Goal: Complete application form: Complete application form

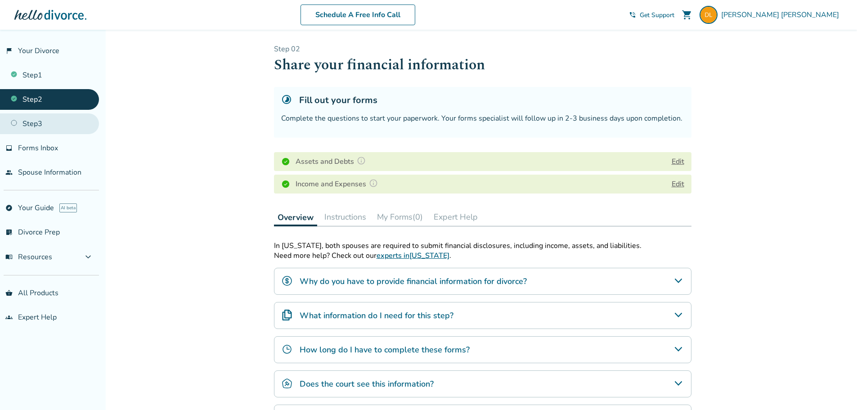
click at [43, 126] on link "Step 3" at bounding box center [49, 123] width 99 height 21
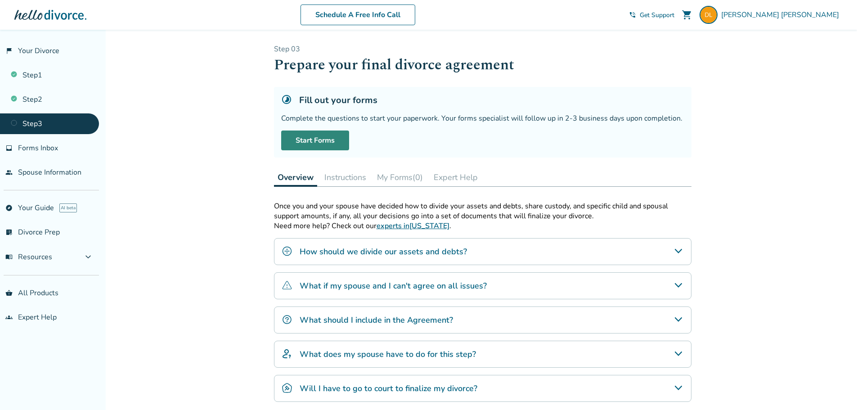
click at [322, 143] on link "Start Forms" at bounding box center [315, 141] width 68 height 20
click at [320, 142] on link "Start Forms" at bounding box center [315, 141] width 68 height 20
click at [313, 138] on link "Start Forms" at bounding box center [315, 141] width 68 height 20
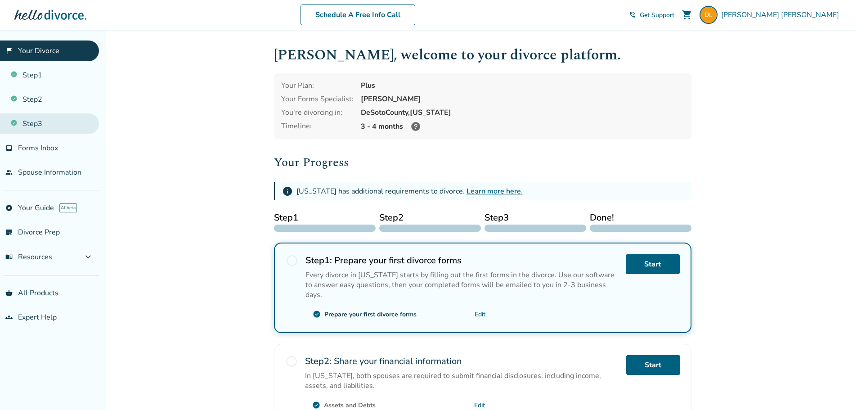
click at [28, 125] on link "Step 3" at bounding box center [49, 123] width 99 height 21
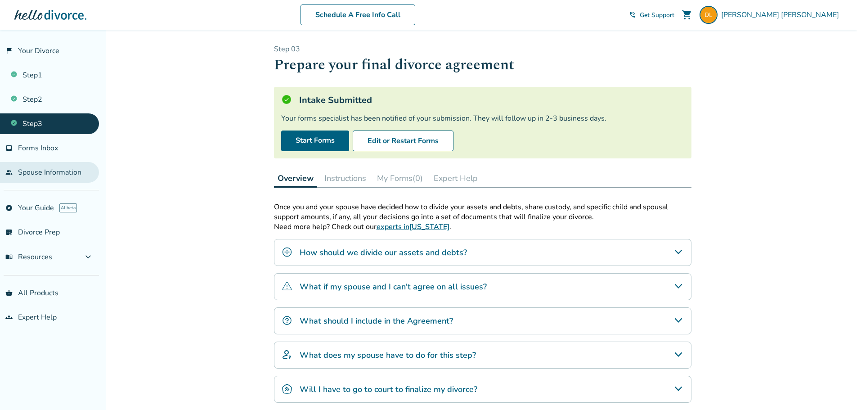
click at [52, 171] on link "people Spouse Information" at bounding box center [49, 172] width 99 height 21
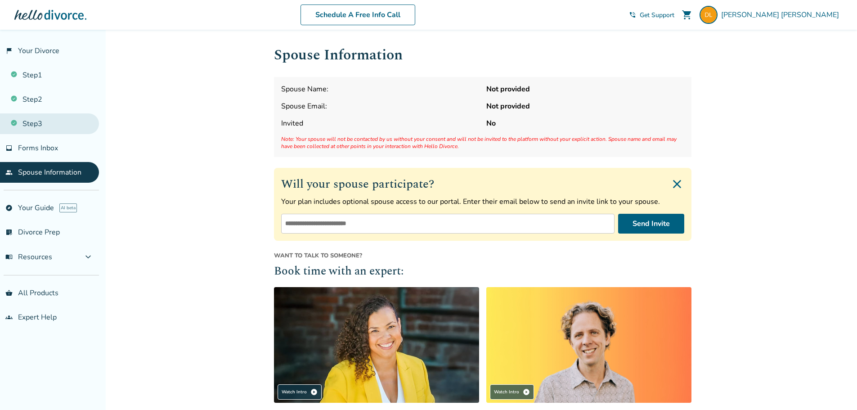
click at [41, 126] on link "Step 3" at bounding box center [49, 123] width 99 height 21
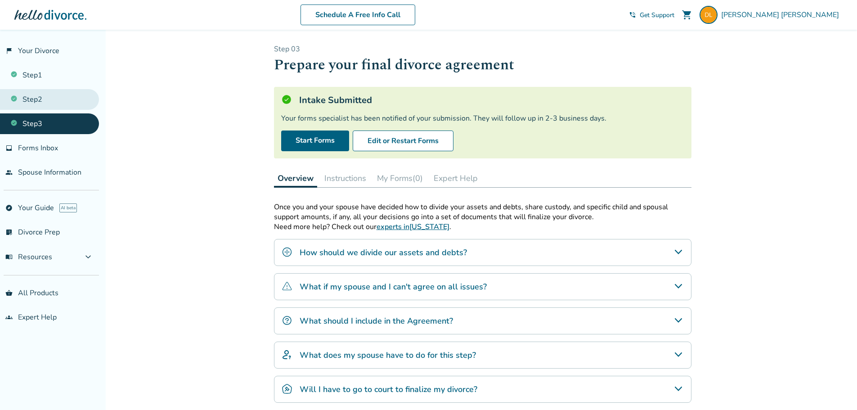
click at [34, 105] on link "Step 2" at bounding box center [49, 99] width 99 height 21
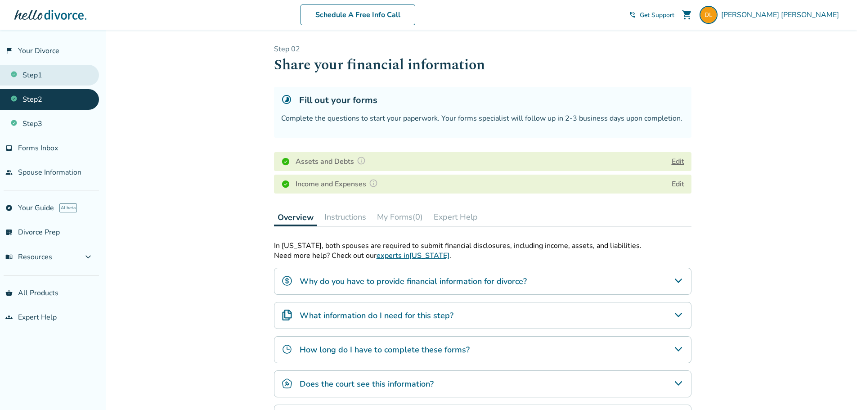
click at [35, 76] on link "Step 1" at bounding box center [49, 75] width 99 height 21
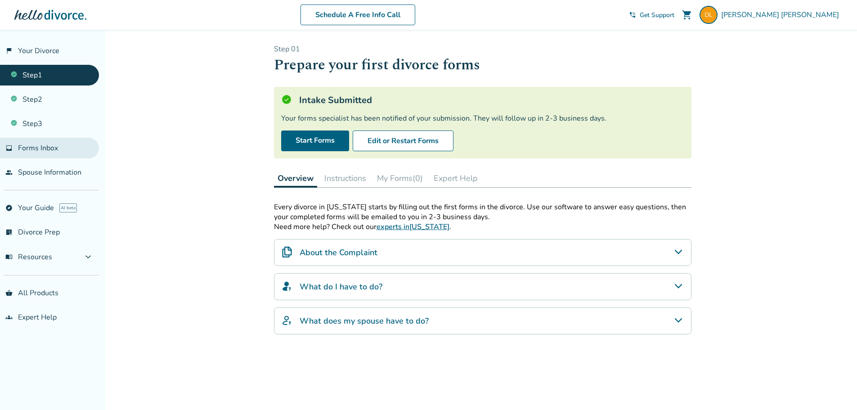
click at [45, 149] on span "Forms Inbox" at bounding box center [38, 148] width 40 height 10
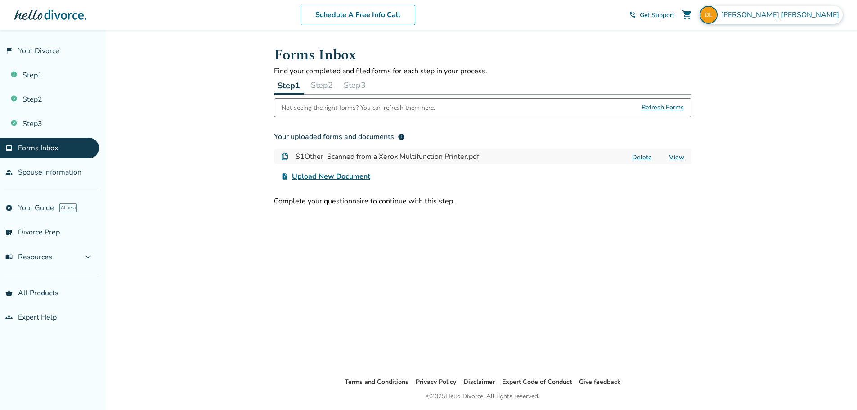
click at [820, 16] on span "Danielle Leach" at bounding box center [783, 15] width 122 height 10
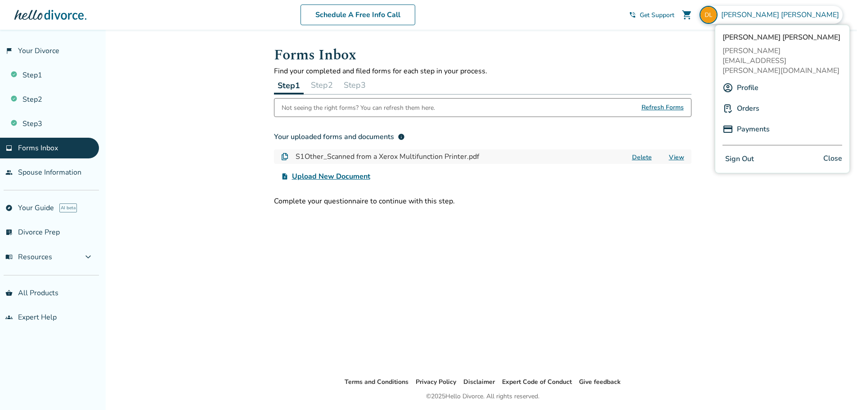
click at [744, 153] on button "Sign Out" at bounding box center [740, 159] width 34 height 13
